Goal: Information Seeking & Learning: Learn about a topic

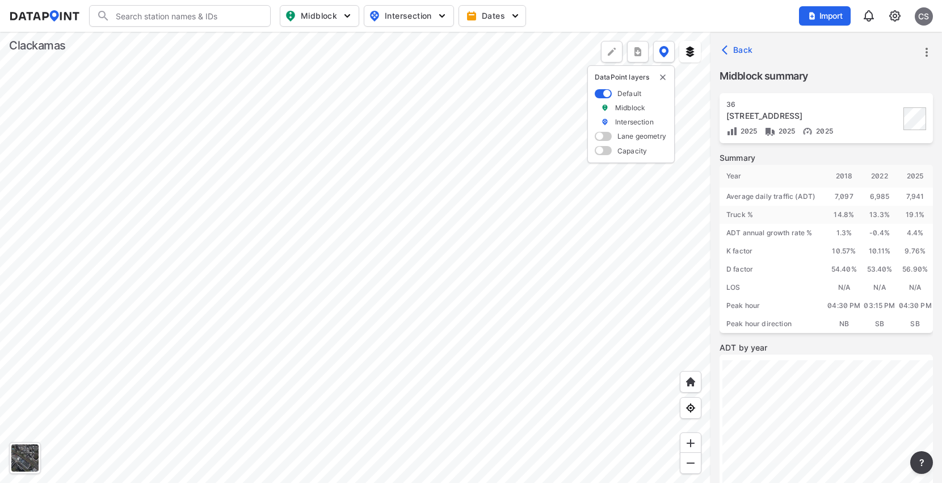
scroll to position [188, 0]
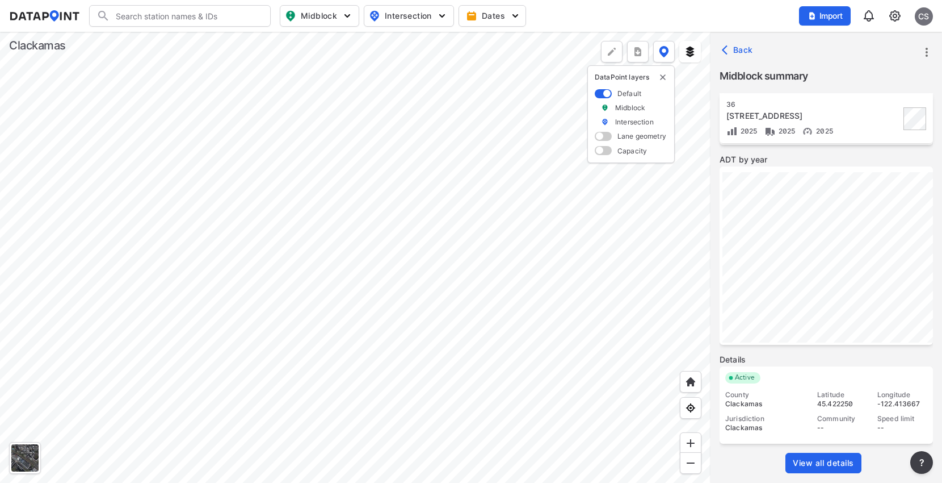
click at [309, 150] on div at bounding box center [355, 257] width 711 height 451
click at [108, 171] on div at bounding box center [355, 257] width 711 height 451
click at [39, 216] on div at bounding box center [355, 257] width 711 height 451
click at [0, 224] on div at bounding box center [355, 257] width 711 height 451
click at [390, 190] on div at bounding box center [355, 257] width 711 height 451
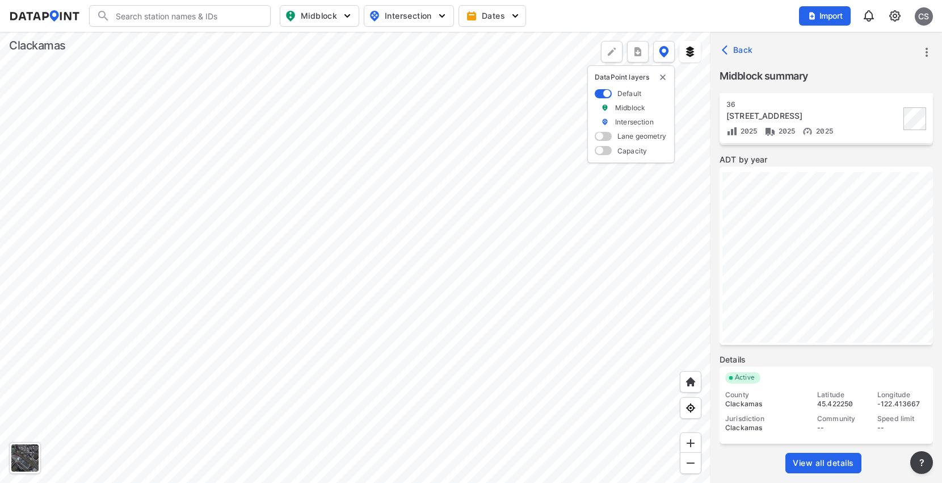
click at [164, 114] on div at bounding box center [355, 257] width 711 height 451
click at [335, 196] on div at bounding box center [355, 257] width 711 height 451
click at [822, 464] on span "View all details" at bounding box center [823, 462] width 61 height 11
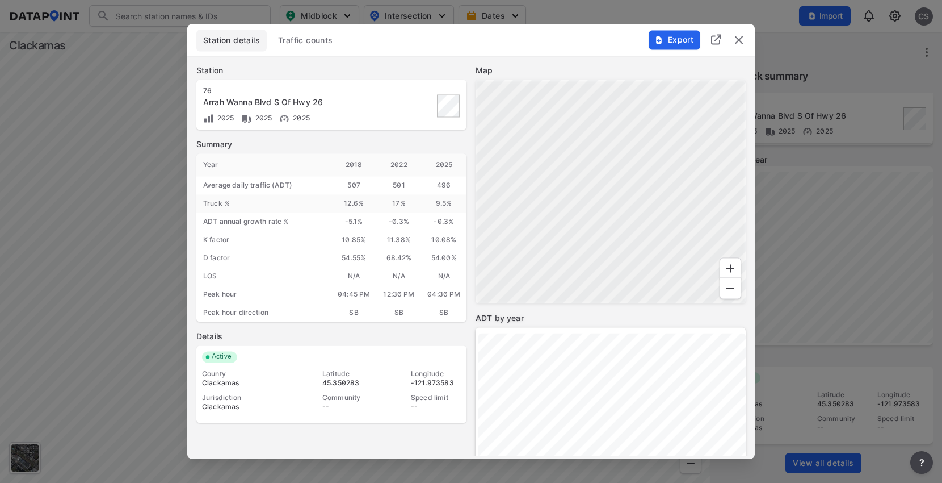
click at [295, 43] on span "Traffic counts" at bounding box center [305, 40] width 55 height 11
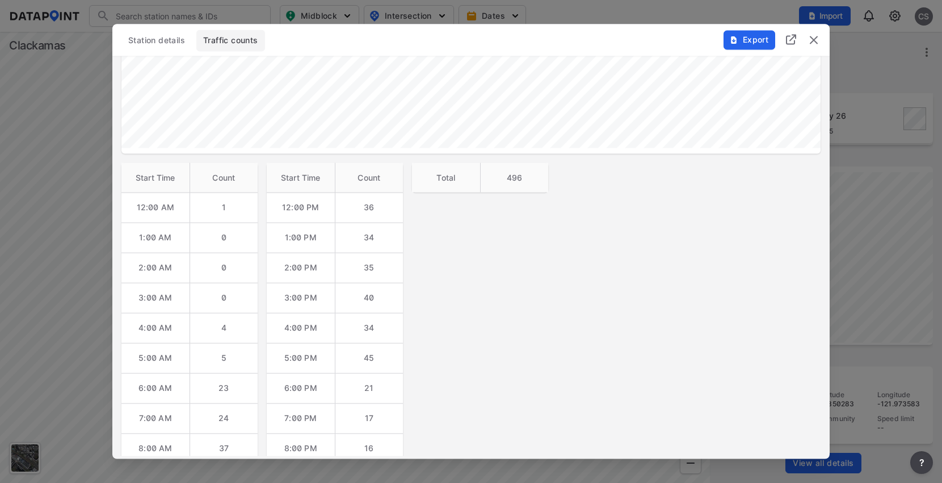
scroll to position [0, 0]
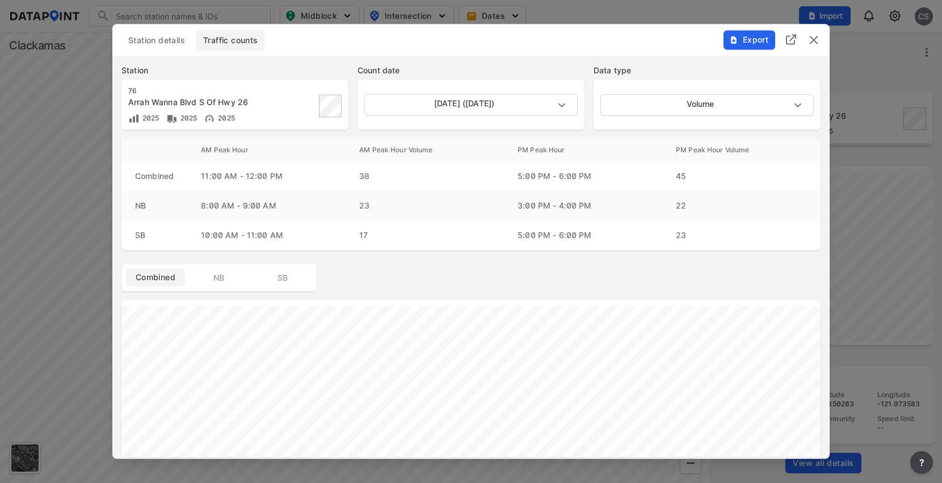
click at [814, 40] on img "delete" at bounding box center [814, 40] width 14 height 14
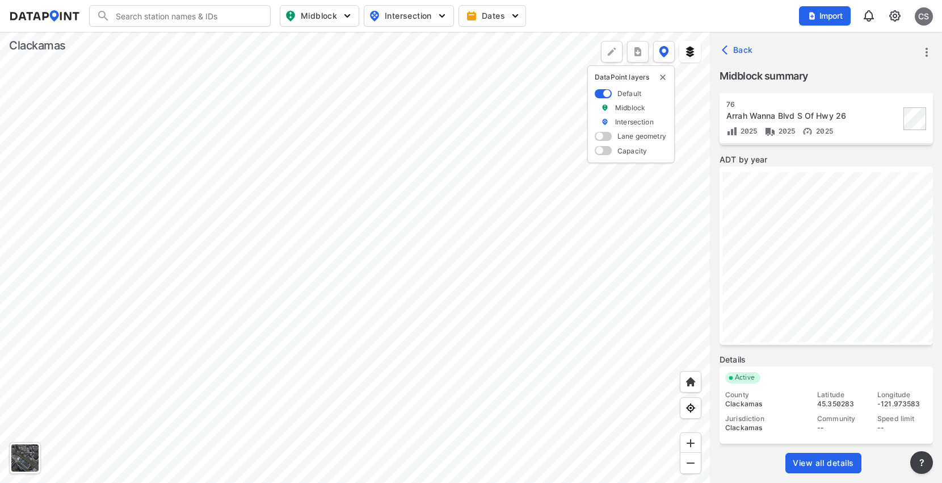
click at [397, 234] on div at bounding box center [355, 257] width 711 height 451
click at [495, 254] on div at bounding box center [355, 257] width 711 height 451
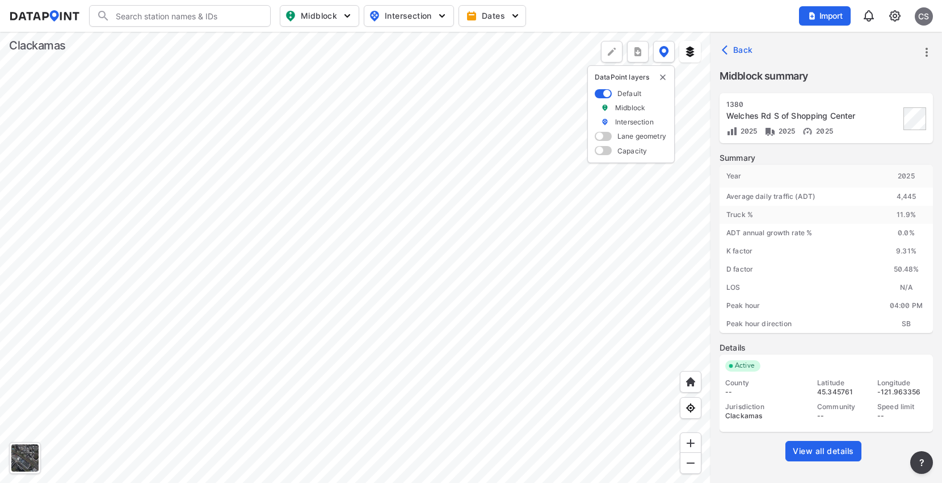
click at [819, 447] on span "View all details" at bounding box center [823, 450] width 61 height 11
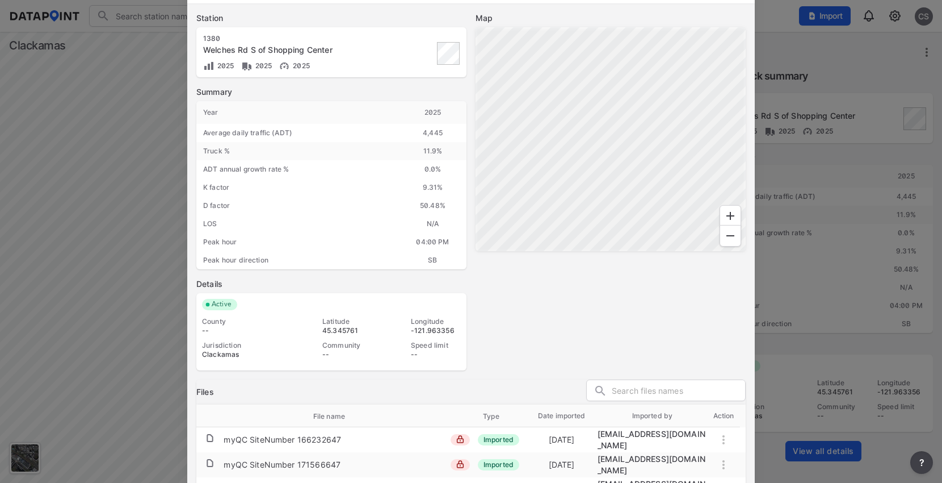
click at [781, 22] on div at bounding box center [471, 241] width 942 height 483
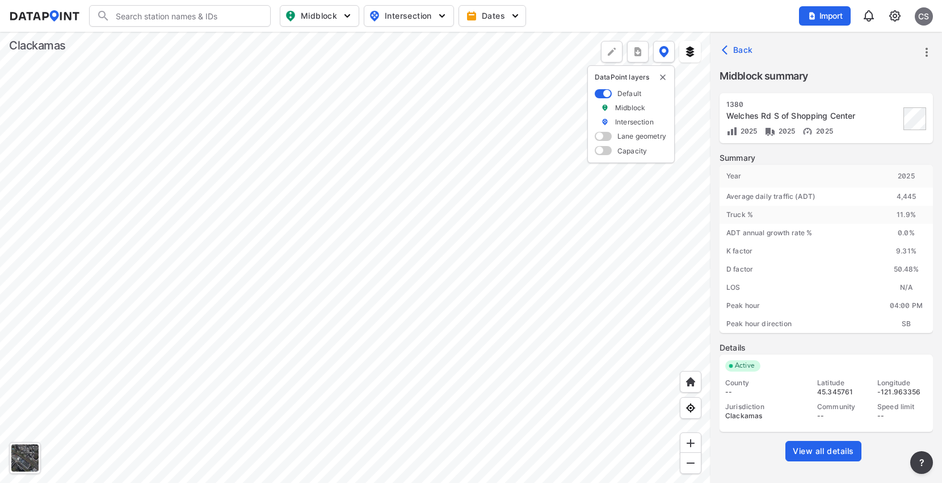
click at [511, 261] on div at bounding box center [355, 257] width 711 height 451
click at [333, 227] on div at bounding box center [355, 257] width 711 height 451
click at [576, 227] on div at bounding box center [355, 257] width 711 height 451
